Goal: Information Seeking & Learning: Check status

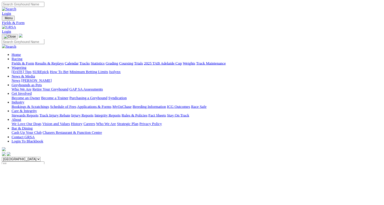
click at [76, 76] on link "Results & Replays" at bounding box center [62, 78] width 36 height 5
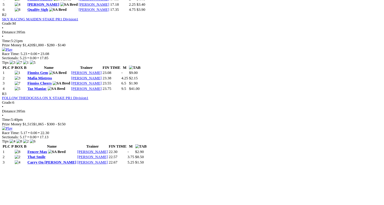
scroll to position [385, 0]
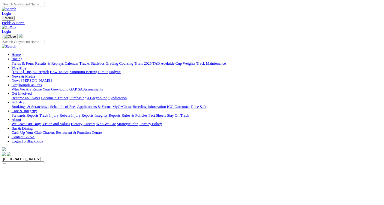
click at [74, 76] on link "Results & Replays" at bounding box center [62, 78] width 36 height 5
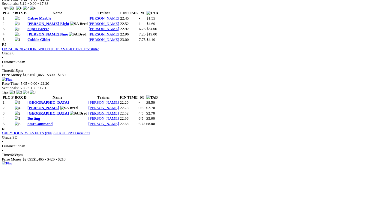
scroll to position [692, 0]
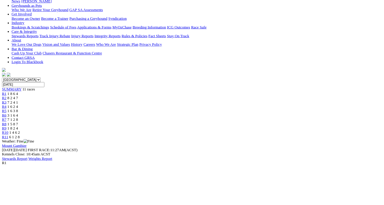
scroll to position [80, 0]
